Goal: Task Accomplishment & Management: Use online tool/utility

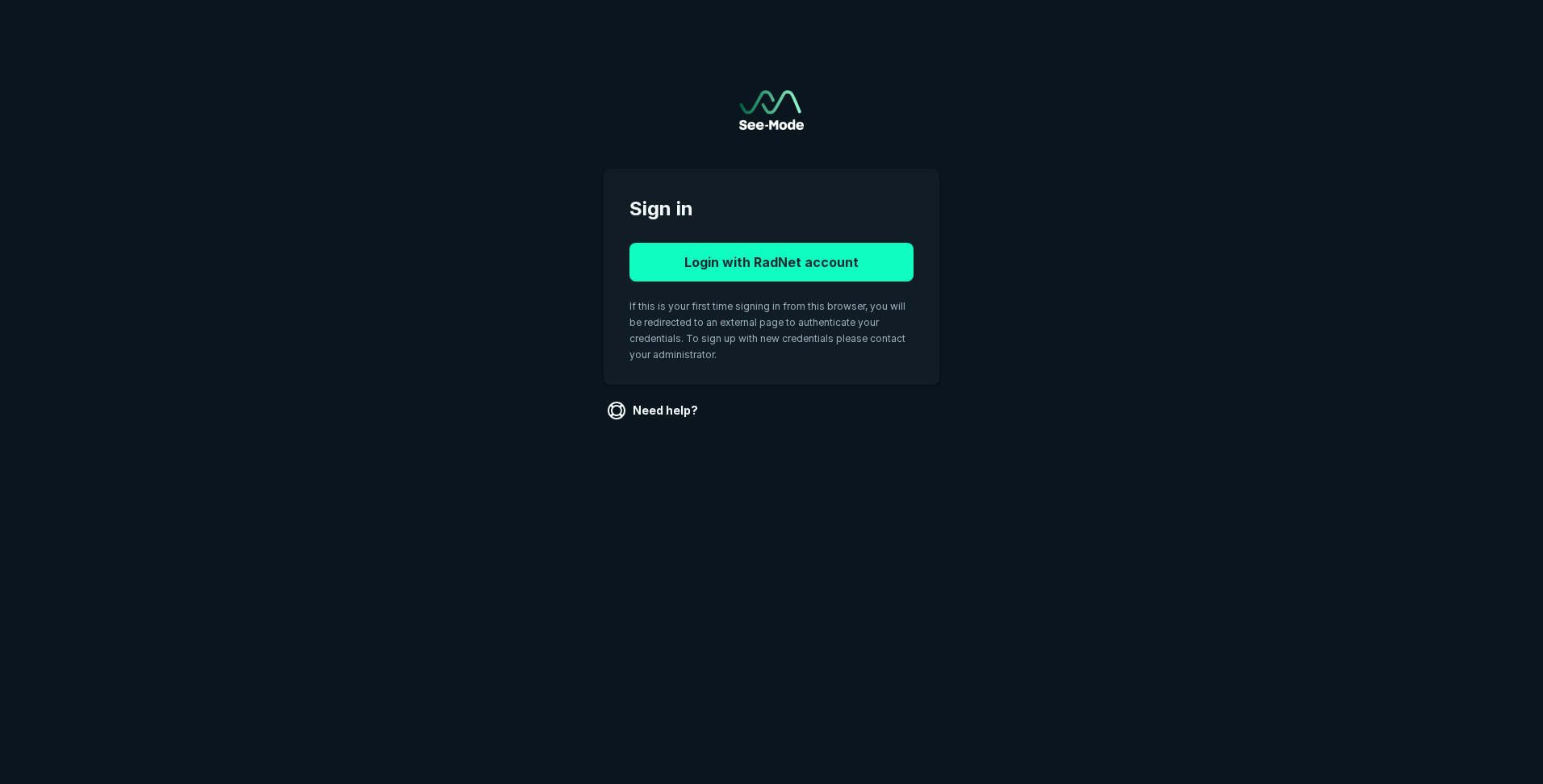
click at [756, 264] on button "Login with RadNet account" at bounding box center [771, 261] width 284 height 38
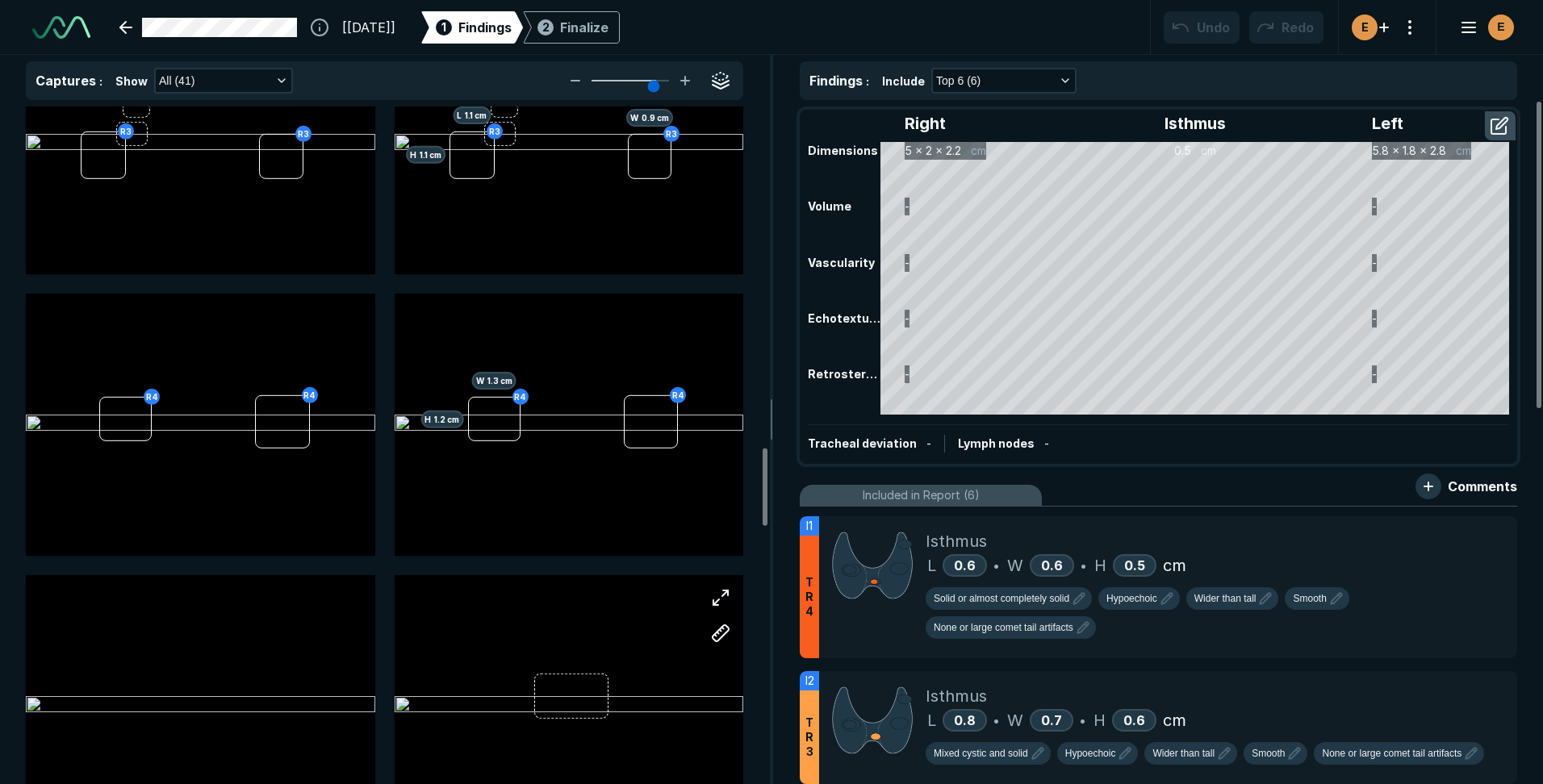
scroll to position [3146, 0]
